Goal: Transaction & Acquisition: Purchase product/service

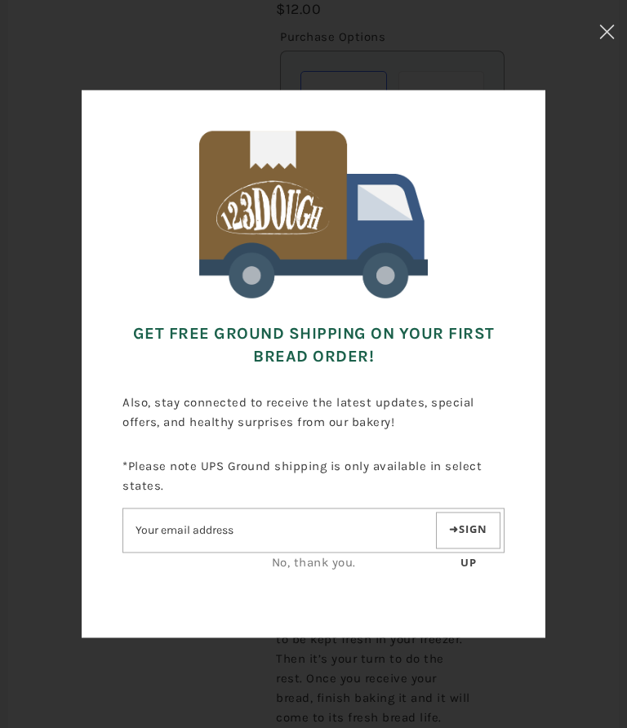
click at [146, 543] on input"] "Email address" at bounding box center [277, 531] width 309 height 29
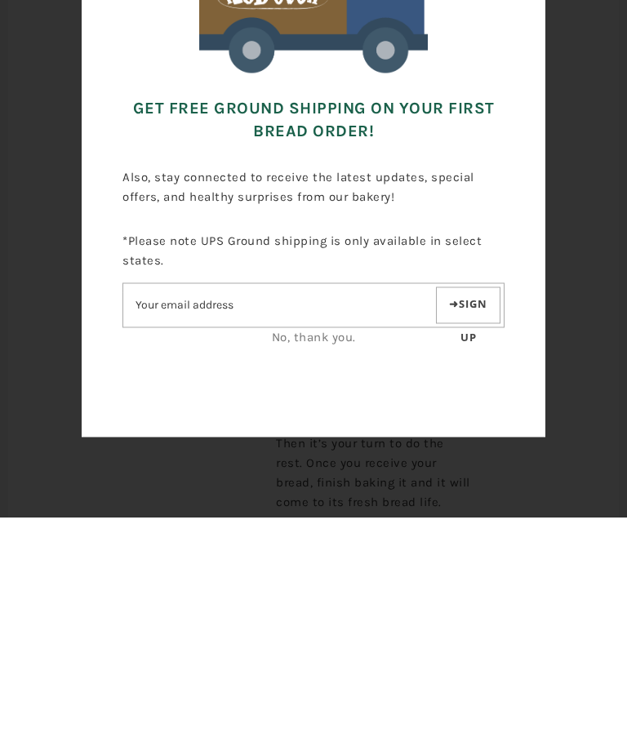
click at [330, 546] on link "No, thank you." at bounding box center [314, 553] width 84 height 15
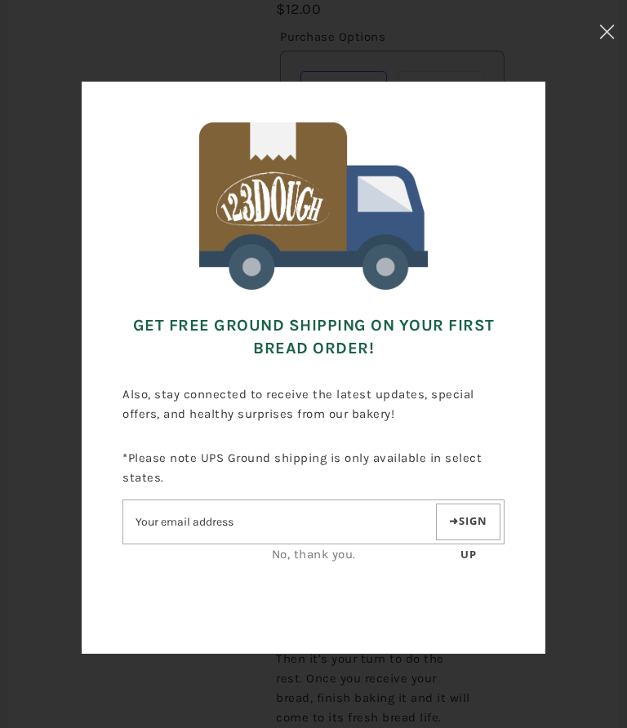
click at [620, 29] on button at bounding box center [607, 34] width 40 height 69
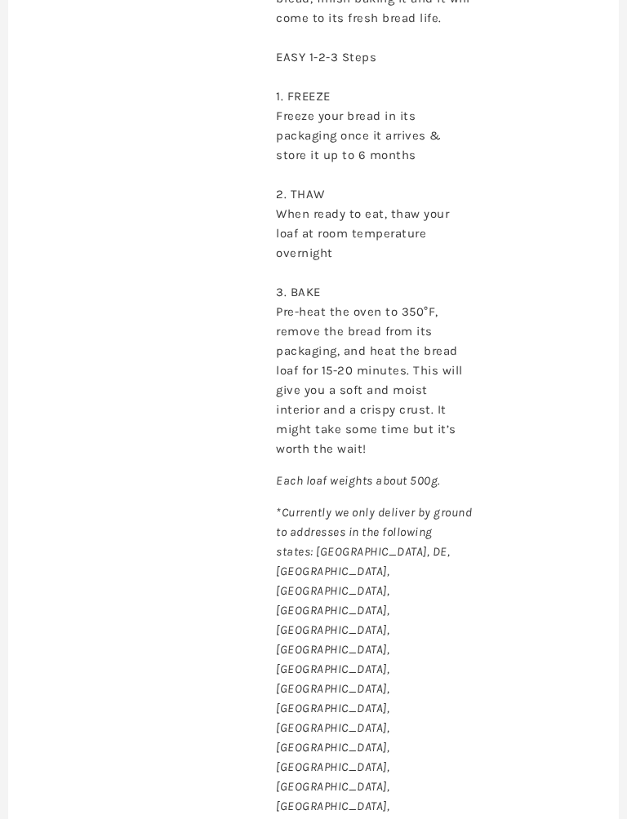
scroll to position [1132, 0]
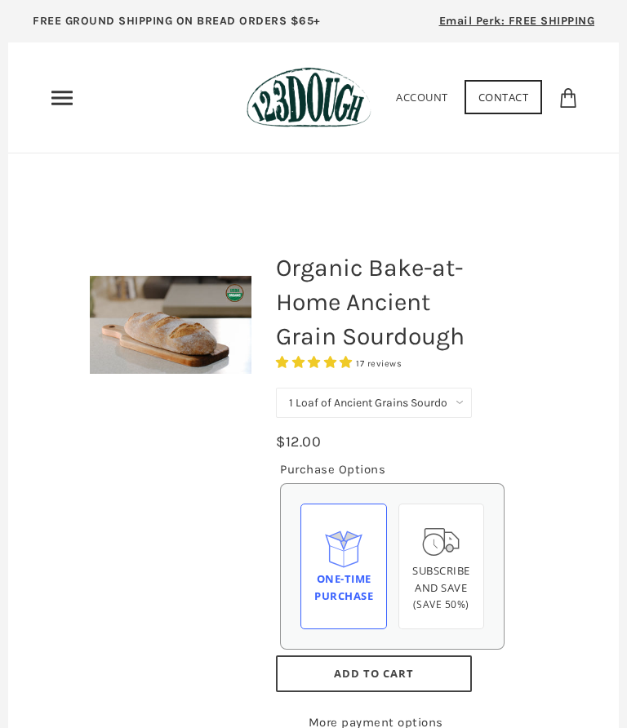
click at [346, 574] on div "One-time Purchase" at bounding box center [343, 588] width 59 height 34
click at [0, 0] on input "One-time Purchase" at bounding box center [0, 0] width 0 height 0
click at [458, 676] on button "Add to Cart" at bounding box center [374, 673] width 196 height 37
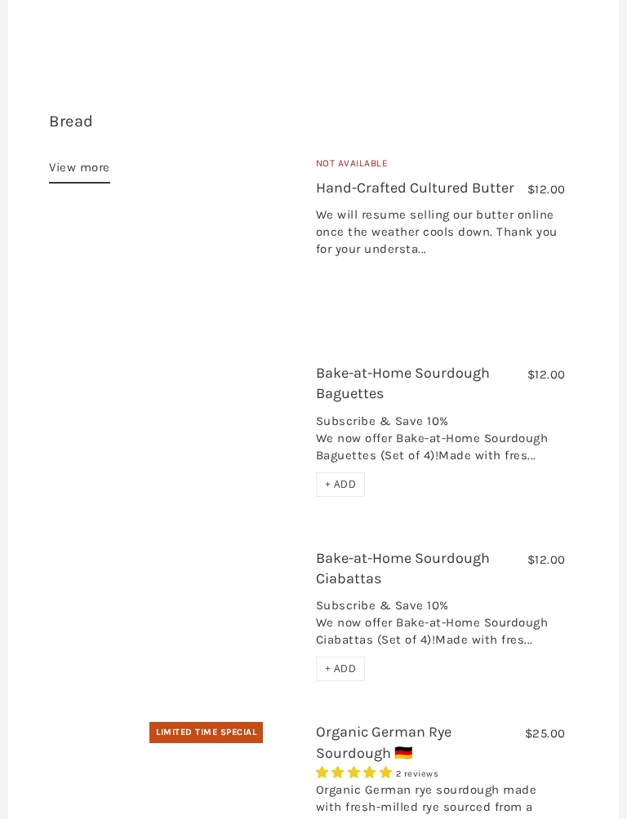
scroll to position [519, 0]
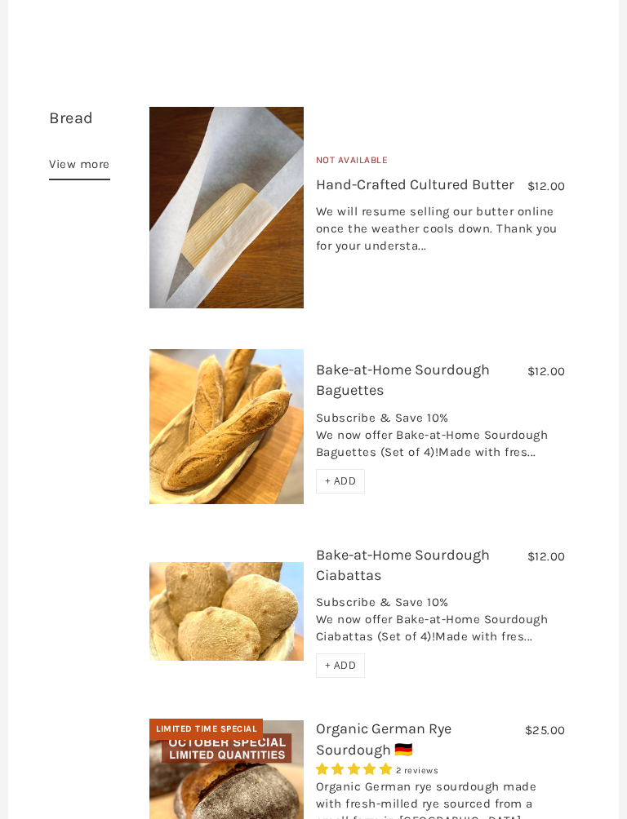
click at [346, 659] on span "+ ADD" at bounding box center [341, 666] width 32 height 14
click at [347, 474] on span "+ ADD" at bounding box center [341, 481] width 32 height 14
click at [336, 474] on span "+ ADD" at bounding box center [341, 481] width 32 height 14
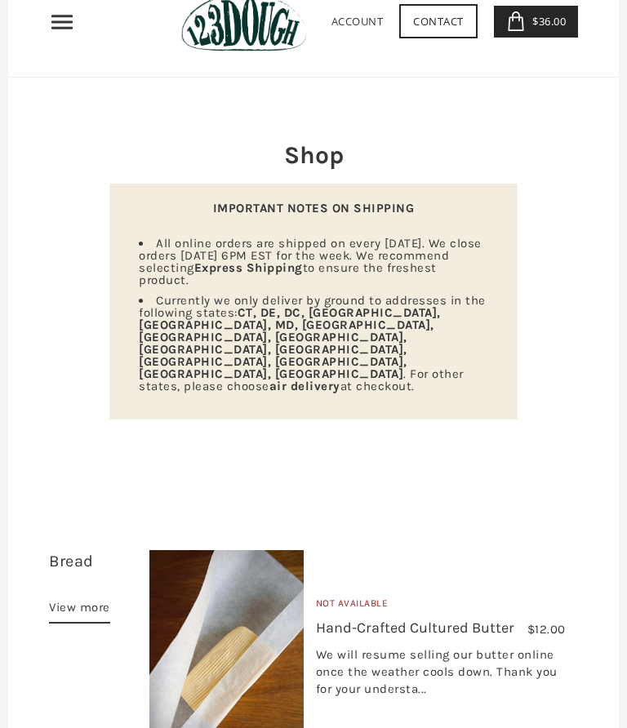
scroll to position [60, 0]
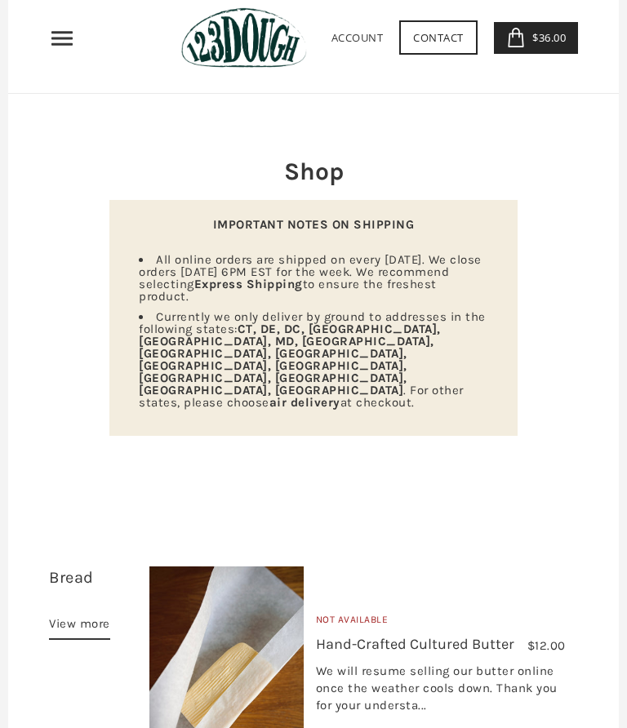
click at [82, 614] on link "View more" at bounding box center [79, 627] width 61 height 26
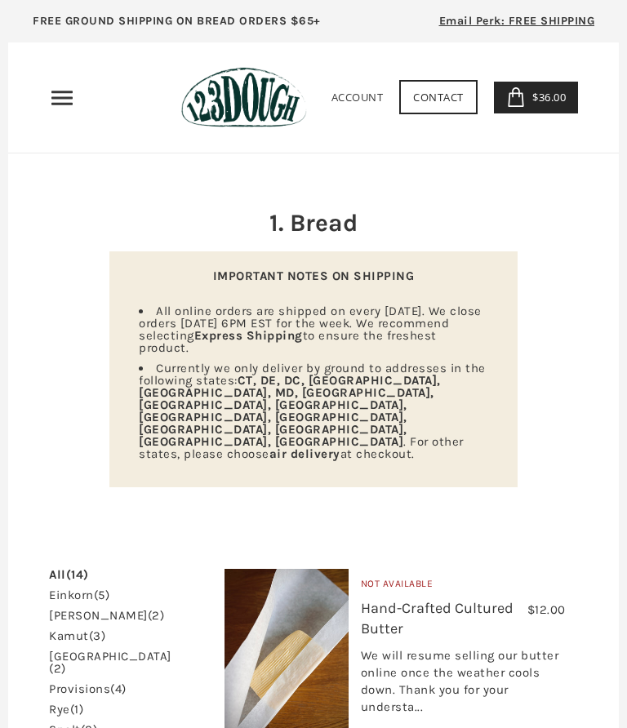
click at [540, 103] on span "$36.00" at bounding box center [547, 97] width 38 height 15
